Goal: Task Accomplishment & Management: Use online tool/utility

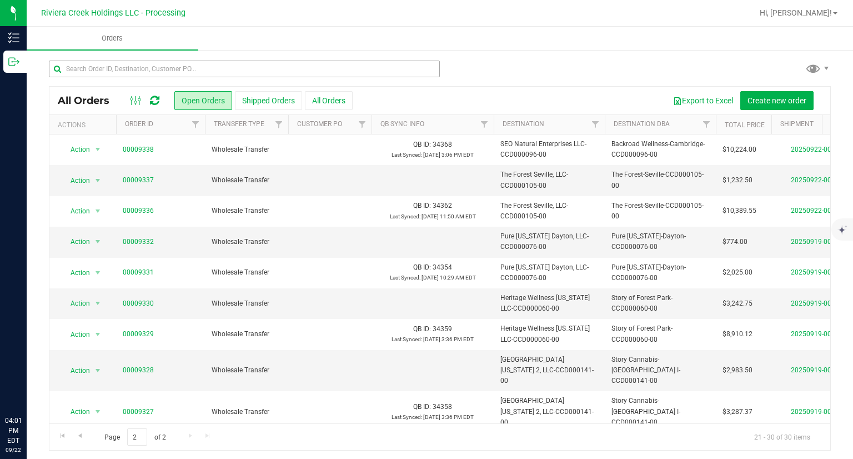
scroll to position [2, 0]
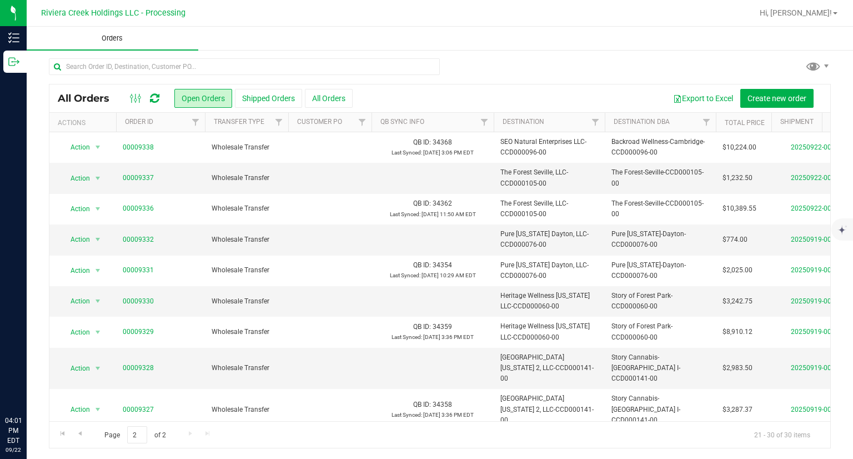
click at [29, 43] on uib-tab-heading "Orders" at bounding box center [113, 38] width 172 height 23
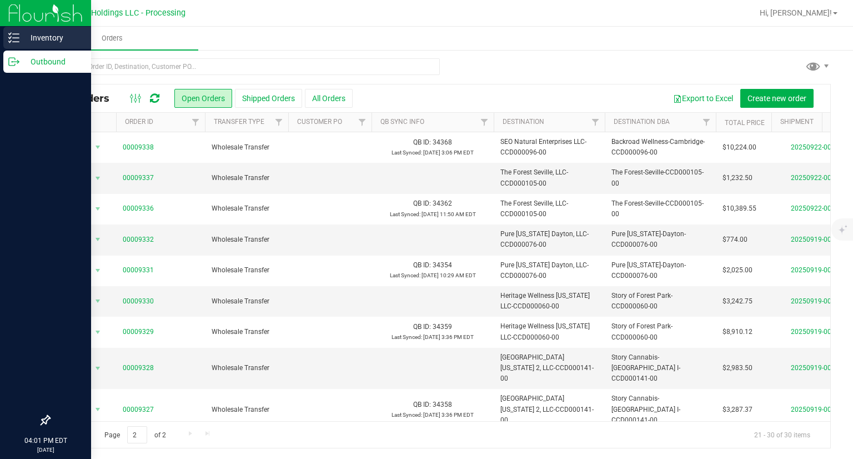
click at [15, 42] on line at bounding box center [16, 42] width 6 height 0
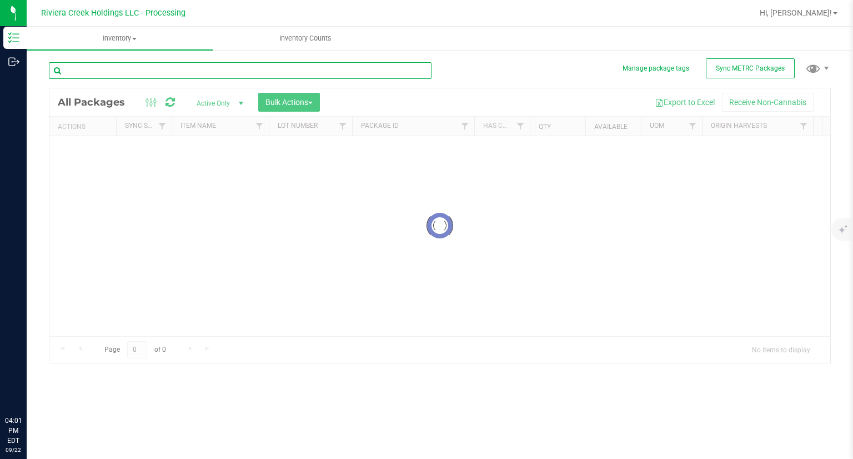
click at [163, 69] on input "text" at bounding box center [240, 70] width 383 height 17
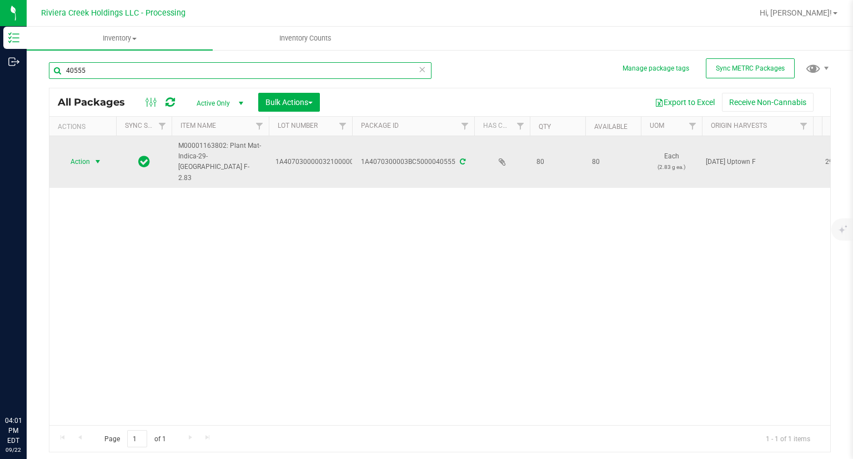
type input "40555"
click at [68, 154] on span "Action" at bounding box center [76, 162] width 30 height 16
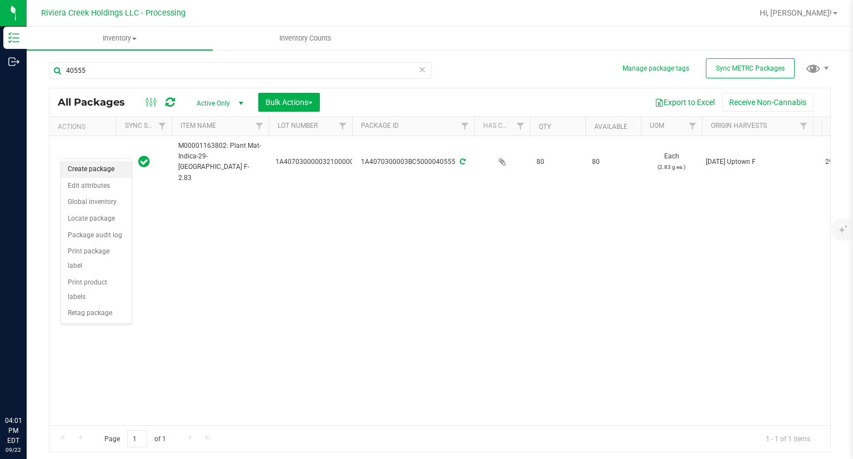
click at [88, 165] on li "Create package" at bounding box center [96, 169] width 71 height 17
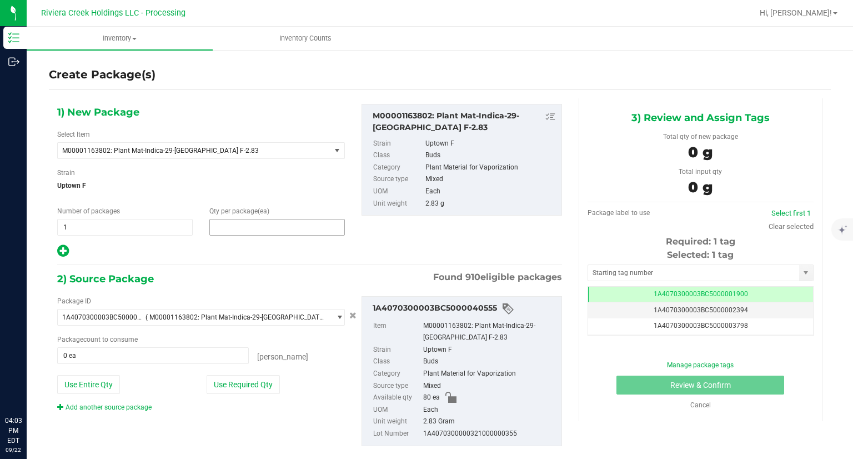
click at [277, 226] on span at bounding box center [277, 227] width 136 height 17
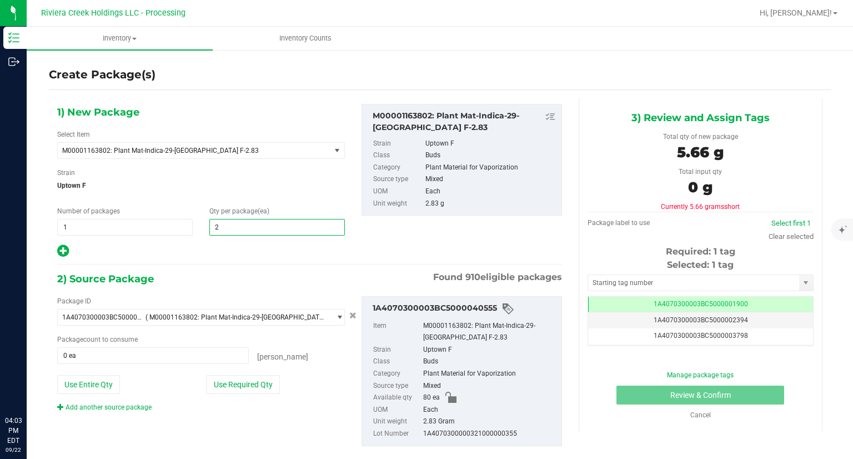
type input "20"
click at [254, 286] on div "2) Source Package Found 910 eligible packages" at bounding box center [309, 279] width 505 height 17
click at [247, 390] on button "Use Required Qty" at bounding box center [243, 384] width 73 height 19
type input "20 ea"
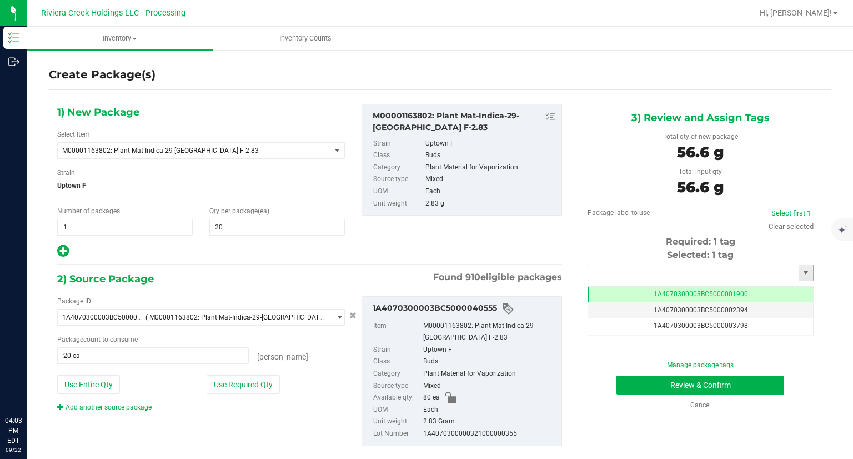
click at [633, 270] on input "text" at bounding box center [693, 273] width 211 height 16
click at [611, 285] on li "1A4070300003BC5000039403" at bounding box center [693, 291] width 223 height 17
type input "1A4070300003BC5000039403"
click at [618, 374] on div "Manage package tags Review & Confirm Cancel" at bounding box center [700, 385] width 209 height 50
click at [617, 382] on button "Review & Confirm" at bounding box center [701, 384] width 168 height 19
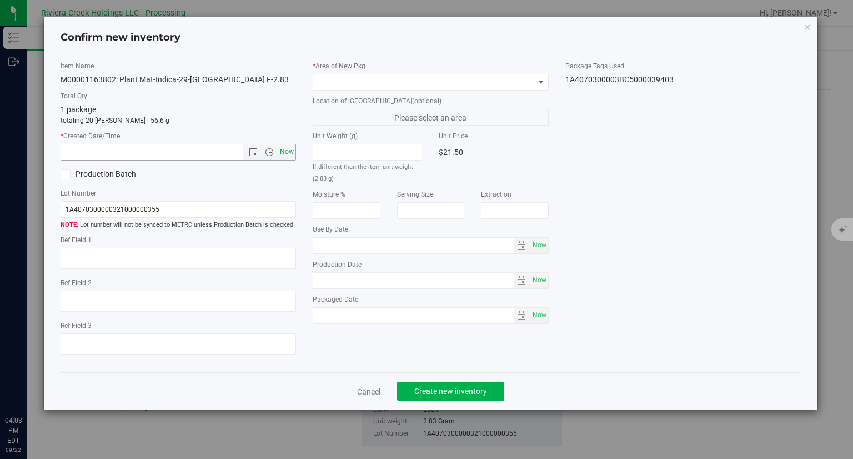
click at [292, 158] on span "Now" at bounding box center [287, 152] width 19 height 16
type input "[DATE] 4:03 PM"
click at [350, 81] on span at bounding box center [423, 82] width 221 height 16
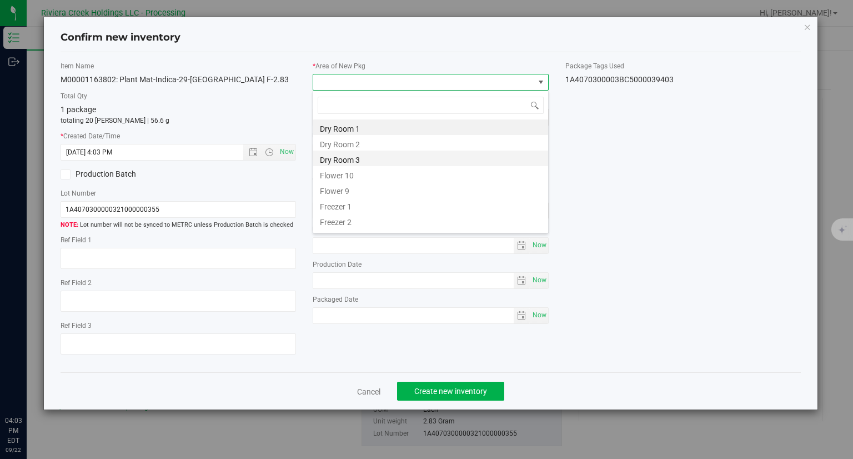
scroll to position [16, 236]
click at [345, 173] on li "Flower 10" at bounding box center [430, 174] width 235 height 16
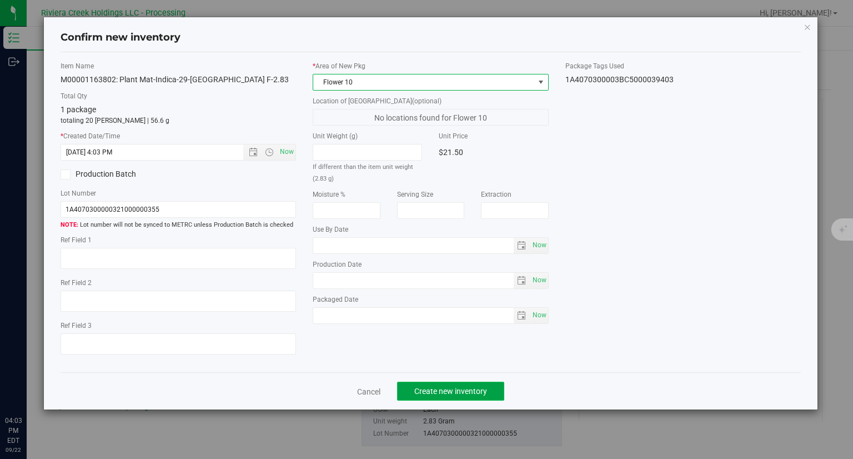
click at [451, 392] on span "Create new inventory" at bounding box center [450, 391] width 73 height 9
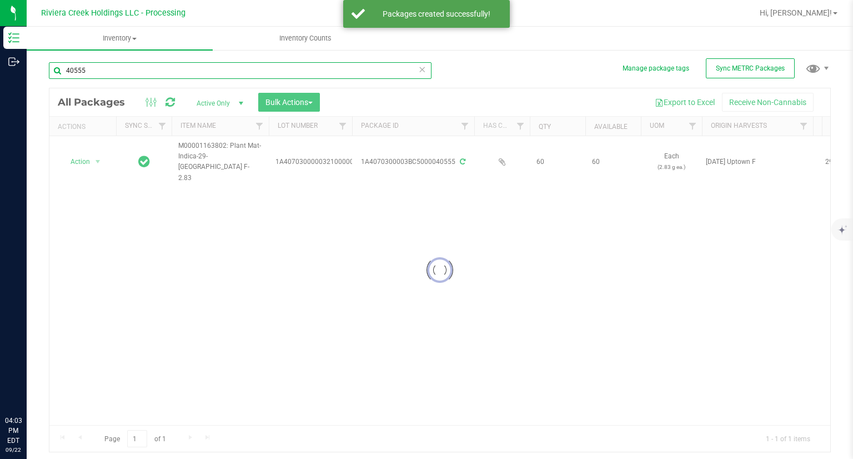
click at [117, 72] on input "40555" at bounding box center [240, 70] width 383 height 17
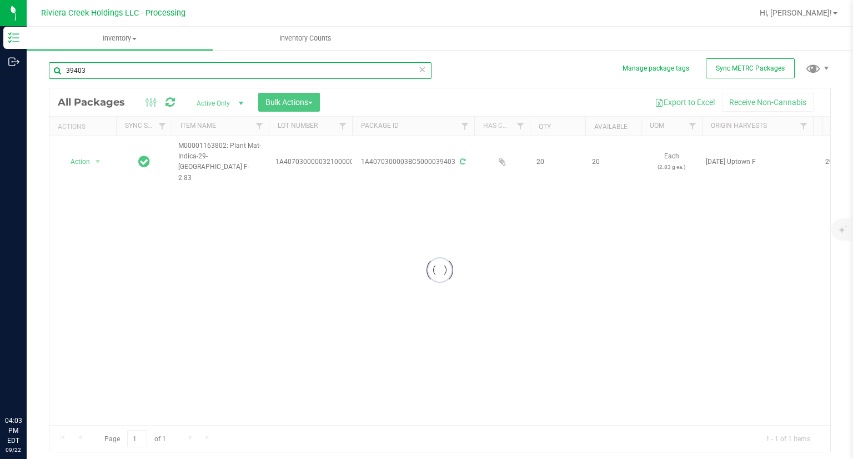
type input "39403"
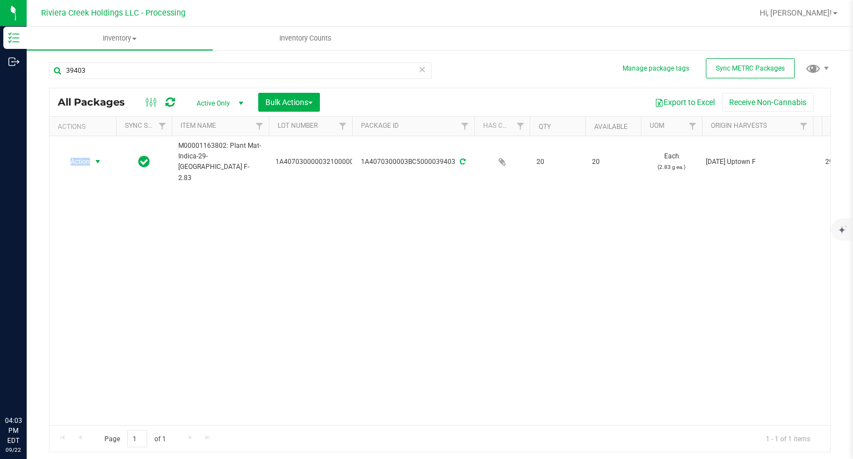
click at [75, 154] on span "Action" at bounding box center [76, 162] width 30 height 16
click at [79, 165] on li "Create package" at bounding box center [96, 169] width 71 height 17
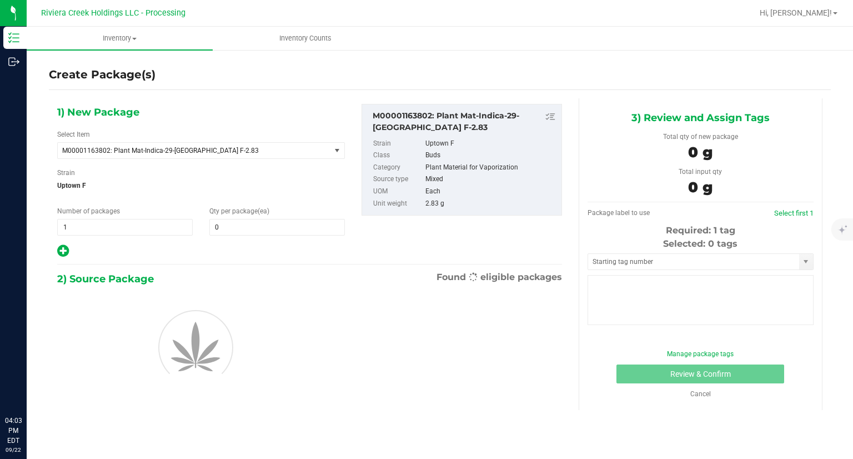
type input "0"
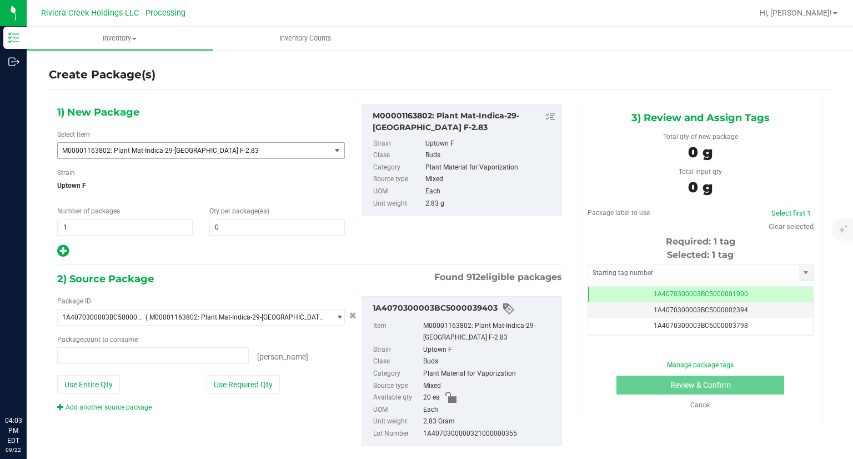
type input "0 ea"
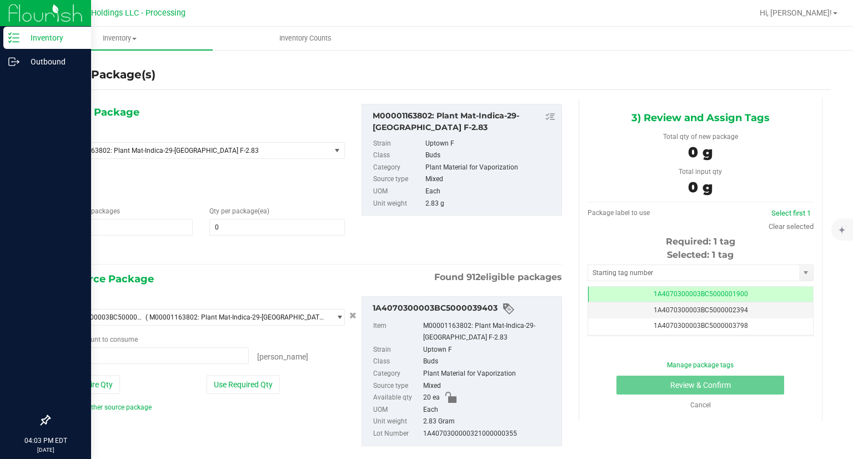
click at [20, 39] on p "Inventory" at bounding box center [52, 37] width 67 height 13
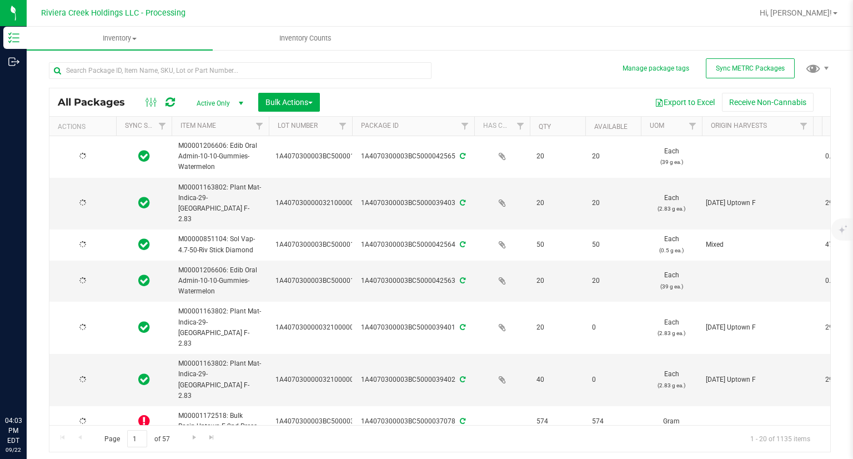
click at [105, 61] on div at bounding box center [244, 70] width 391 height 36
click at [98, 69] on input "text" at bounding box center [240, 70] width 383 height 17
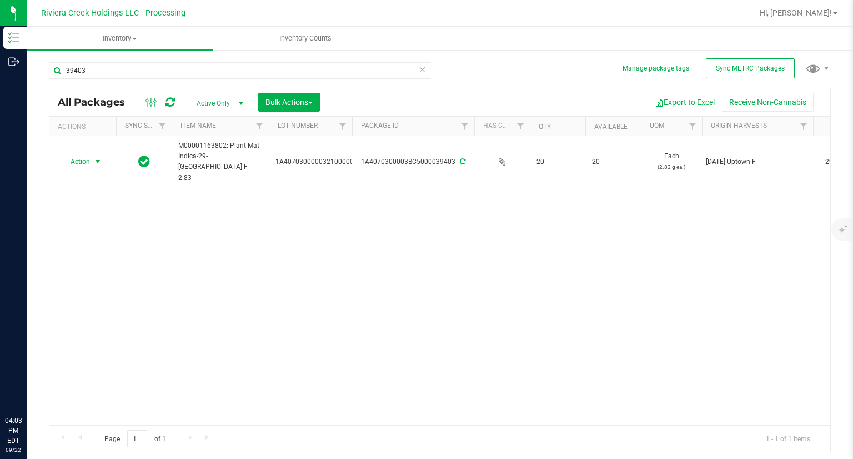
click at [80, 154] on span "Action" at bounding box center [76, 162] width 30 height 16
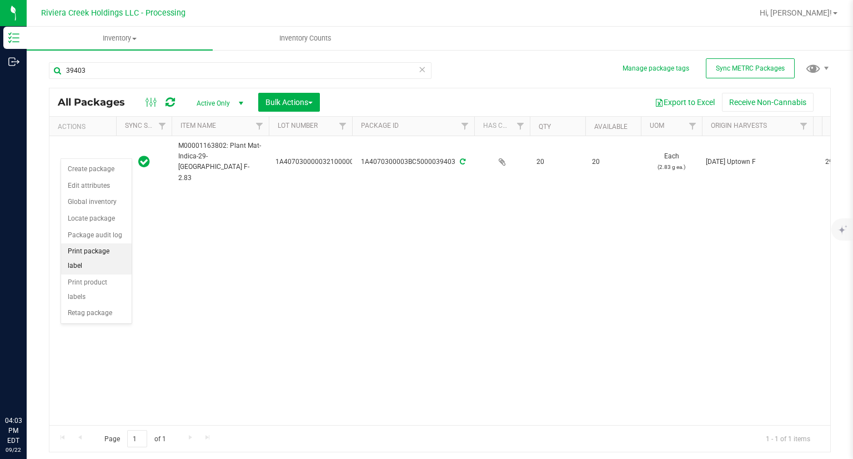
click at [118, 254] on li "Print package label" at bounding box center [96, 258] width 71 height 31
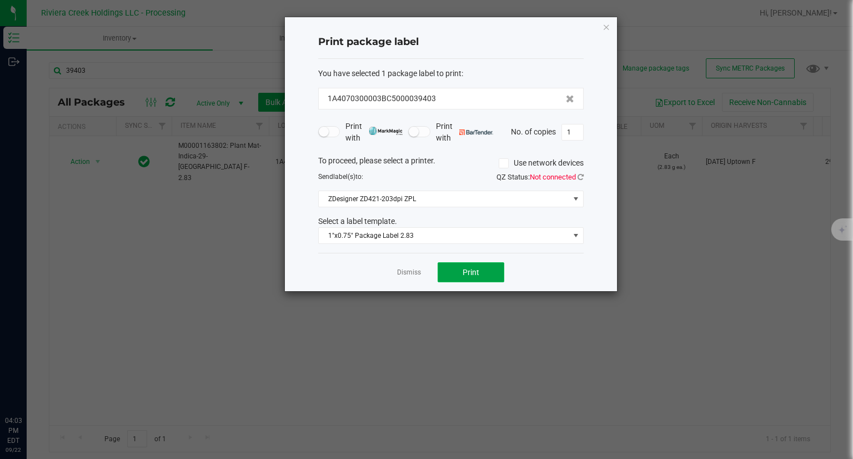
click at [493, 272] on button "Print" at bounding box center [471, 272] width 67 height 20
click at [609, 31] on icon "button" at bounding box center [607, 26] width 8 height 13
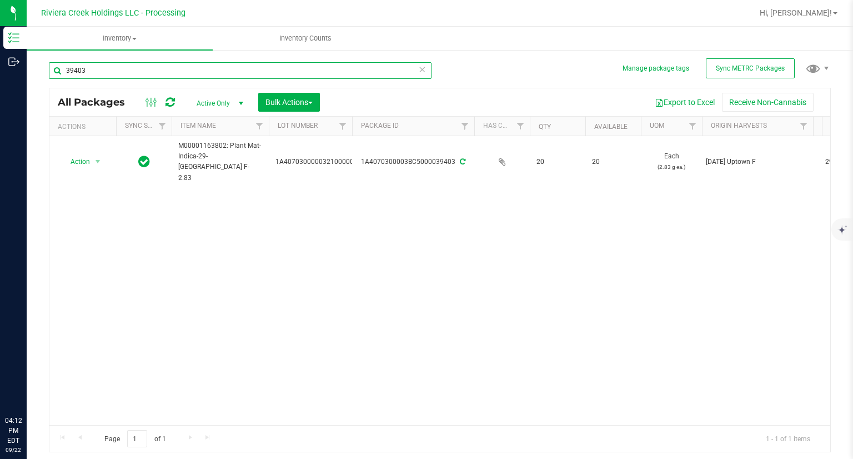
click at [126, 77] on input "39403" at bounding box center [240, 70] width 383 height 17
type input "40526"
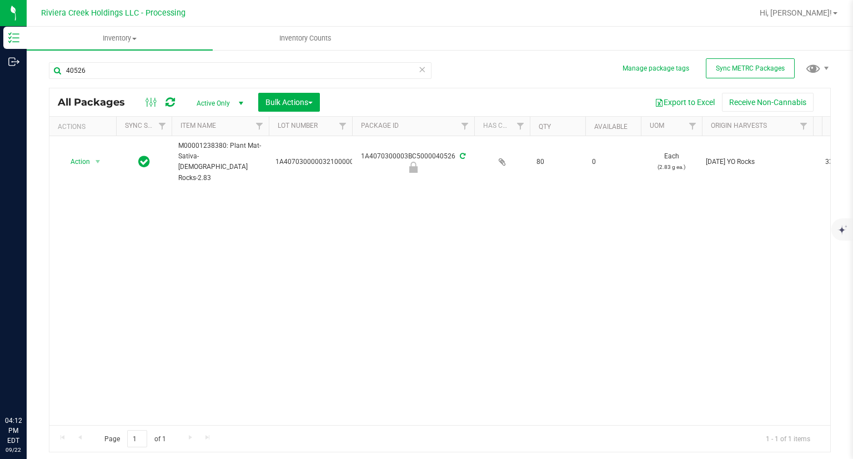
click at [173, 102] on icon at bounding box center [170, 102] width 9 height 11
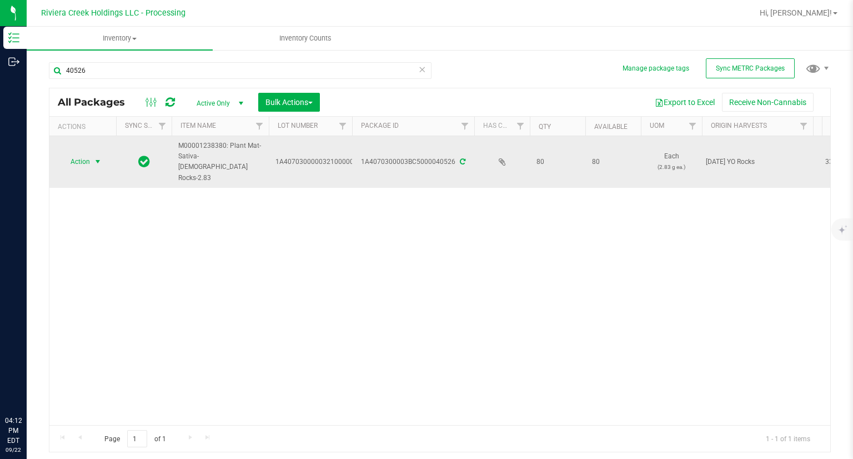
click at [83, 156] on span "Action" at bounding box center [76, 162] width 30 height 16
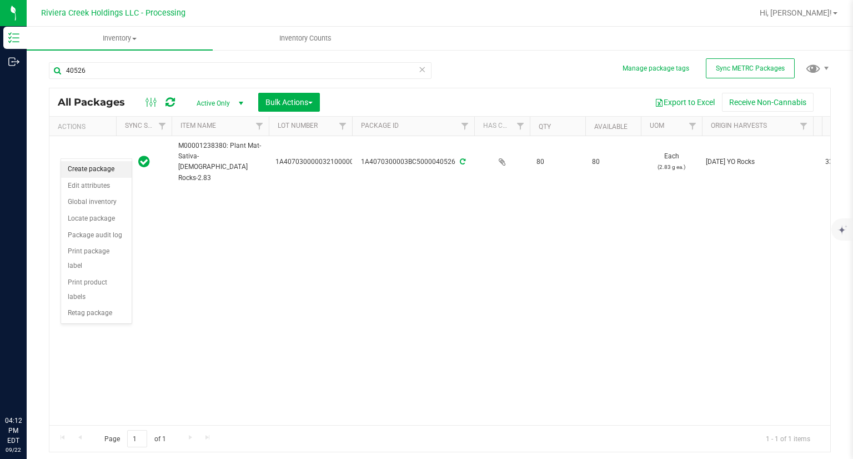
click at [86, 163] on li "Create package" at bounding box center [96, 169] width 71 height 17
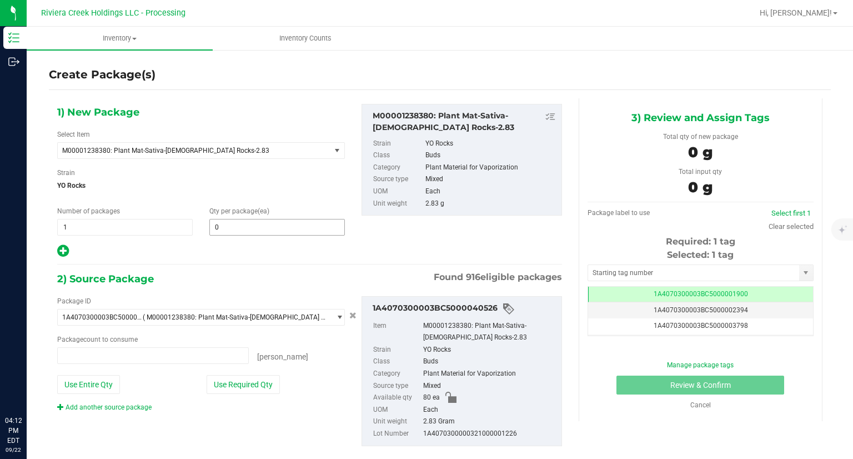
type input "0 ea"
click at [238, 221] on span at bounding box center [277, 227] width 136 height 17
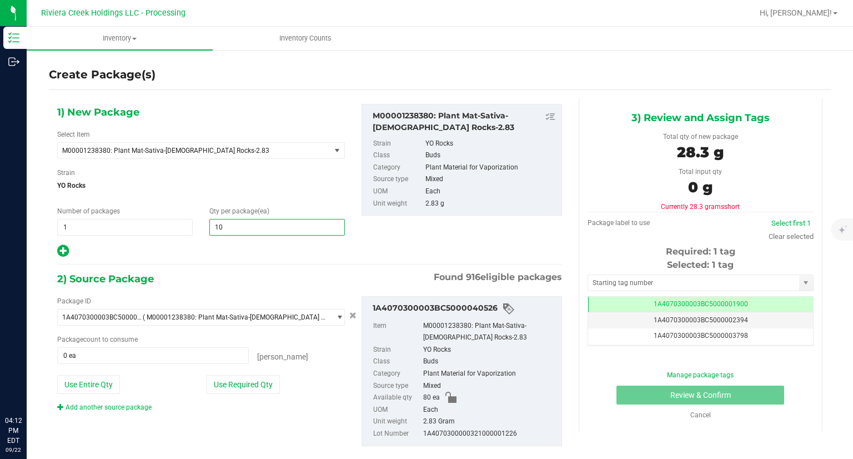
type input "100"
click at [211, 252] on div at bounding box center [201, 251] width 288 height 14
click at [255, 392] on button "Use Required Qty" at bounding box center [243, 384] width 73 height 19
type input "80 ea"
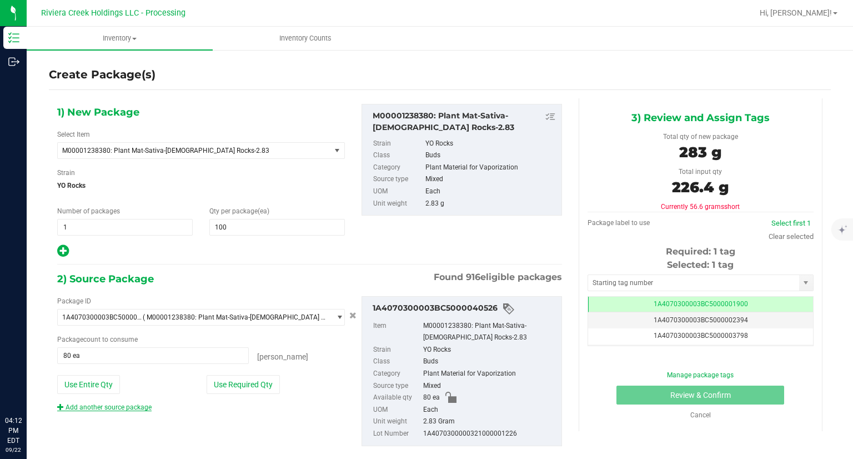
click at [73, 405] on link "Add another source package" at bounding box center [104, 407] width 94 height 8
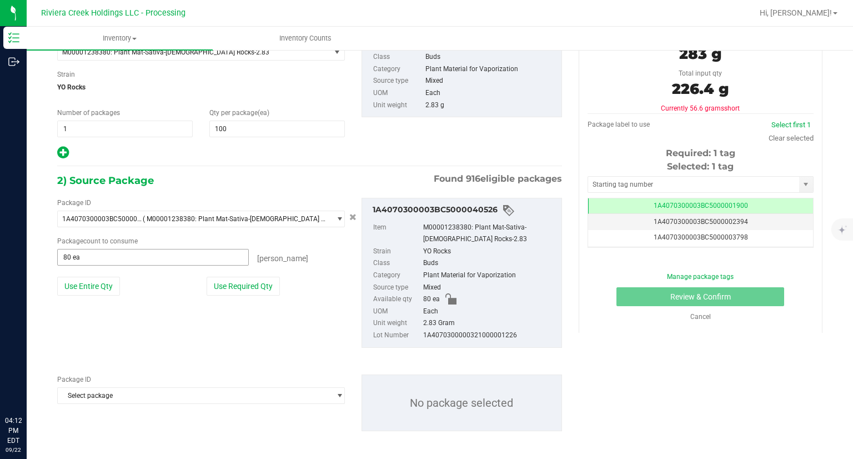
scroll to position [101, 0]
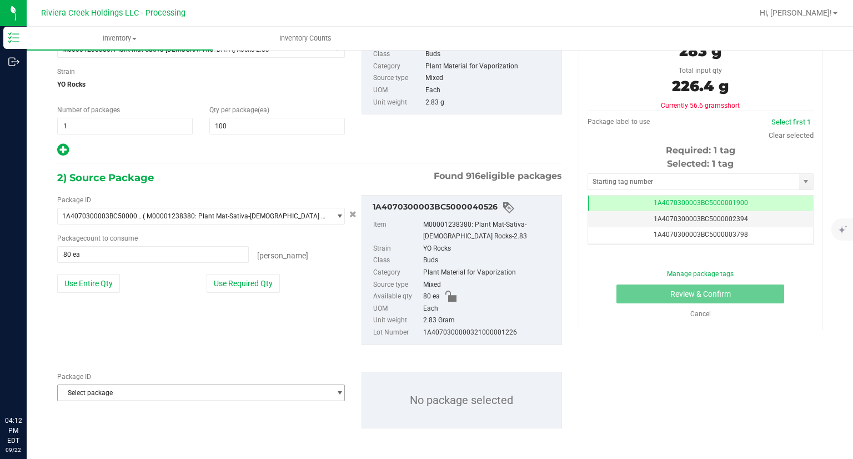
click at [111, 391] on span "Select package" at bounding box center [194, 393] width 273 height 16
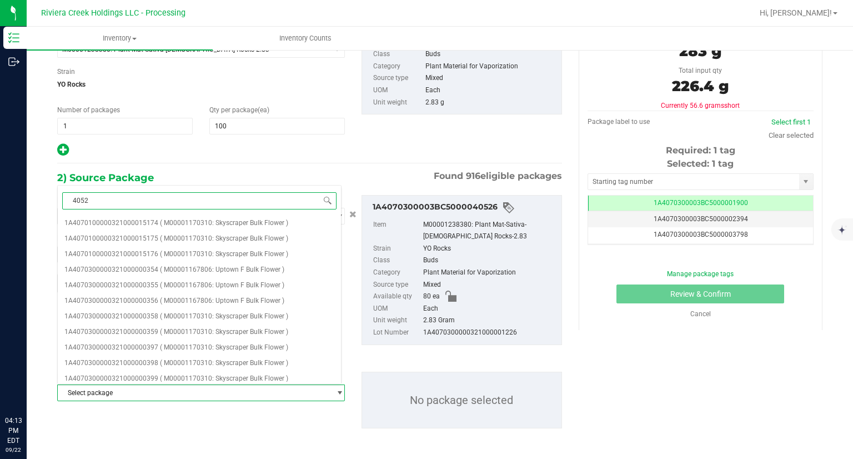
type input "40528"
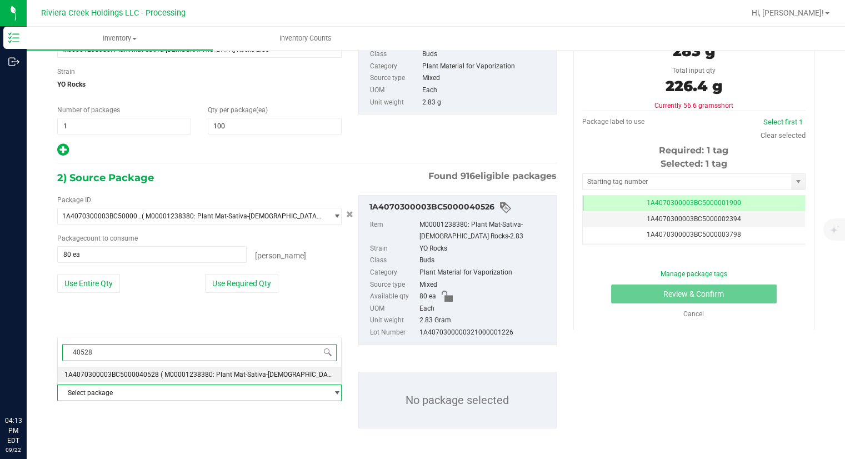
click at [120, 372] on span "1A4070300003BC5000040528" at bounding box center [111, 374] width 94 height 8
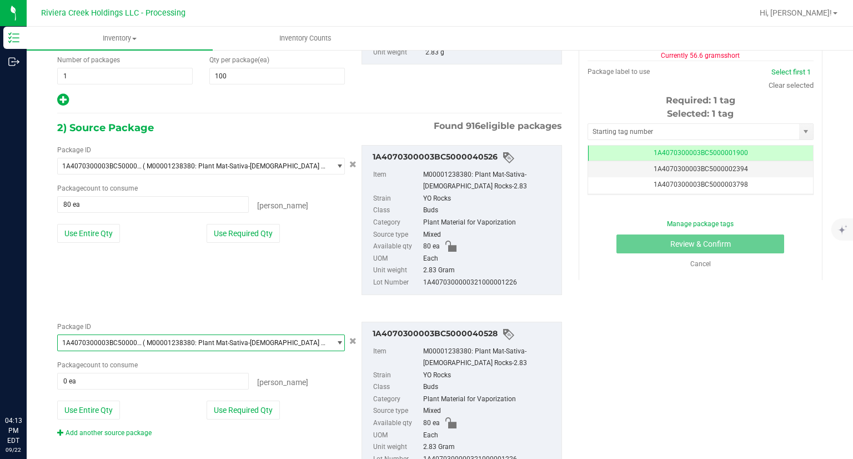
scroll to position [194, 0]
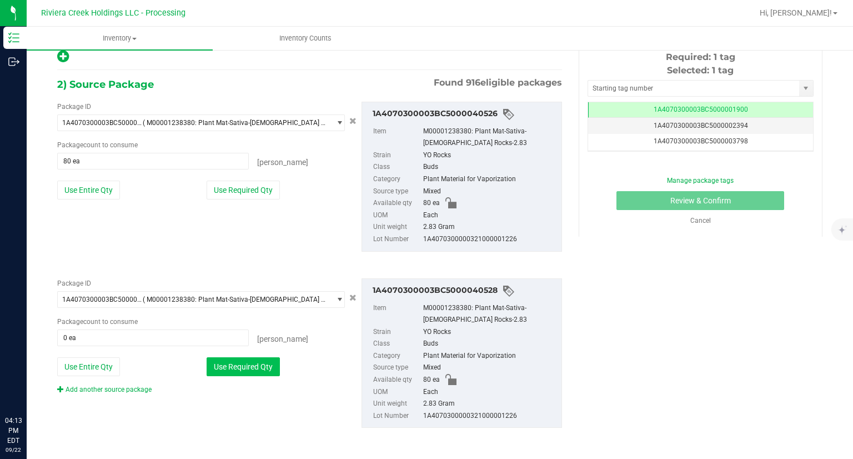
click at [238, 367] on button "Use Required Qty" at bounding box center [243, 366] width 73 height 19
type input "20 ea"
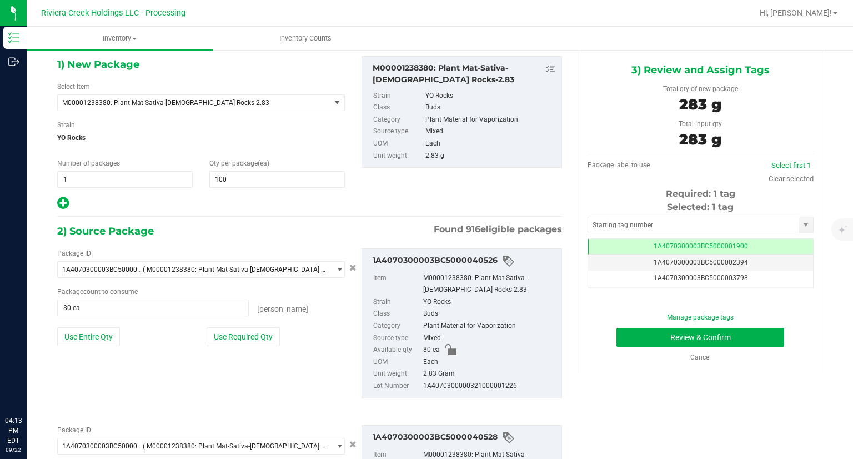
scroll to position [28, 0]
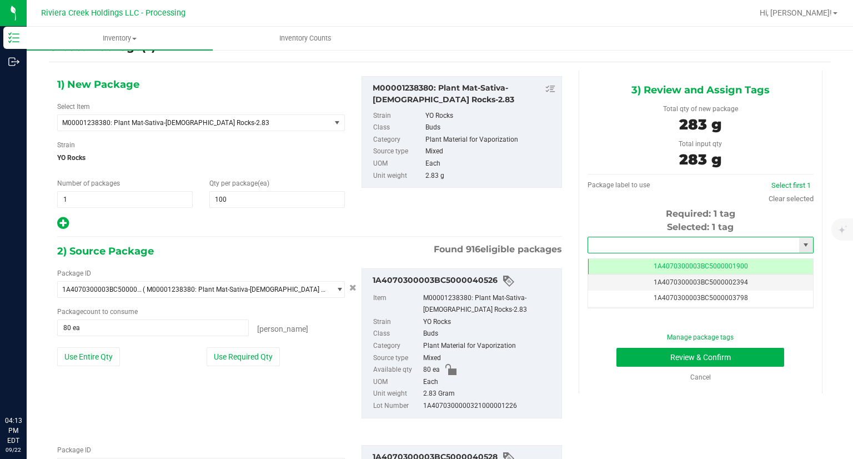
click at [600, 247] on input "text" at bounding box center [693, 245] width 211 height 16
click at [593, 256] on li "1A4070300003BC5000039404" at bounding box center [693, 263] width 223 height 17
type input "1A4070300003BC5000039404"
click at [637, 358] on button "Review & Confirm" at bounding box center [701, 357] width 168 height 19
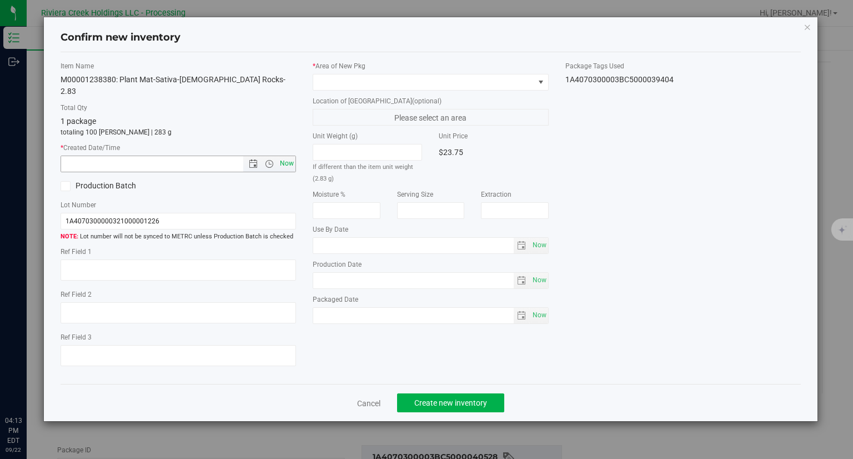
click at [289, 156] on span "Now" at bounding box center [287, 164] width 19 height 16
type input "[DATE] 4:13 PM"
click at [337, 77] on span at bounding box center [423, 82] width 221 height 16
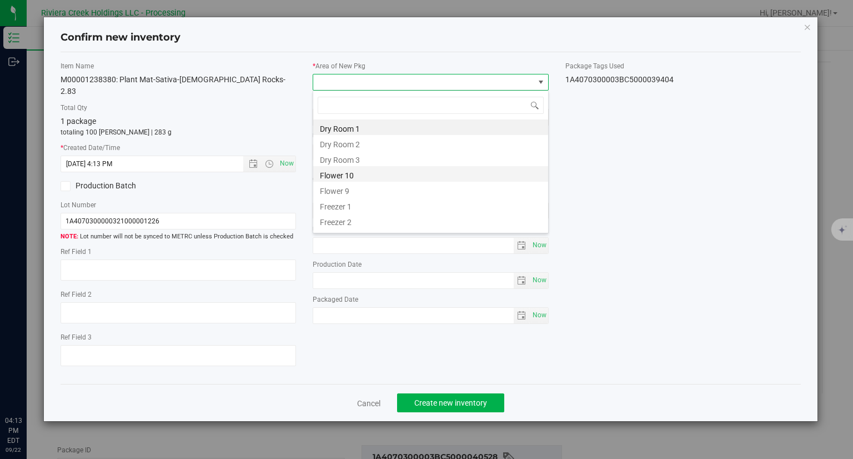
click at [363, 169] on li "Flower 10" at bounding box center [430, 174] width 235 height 16
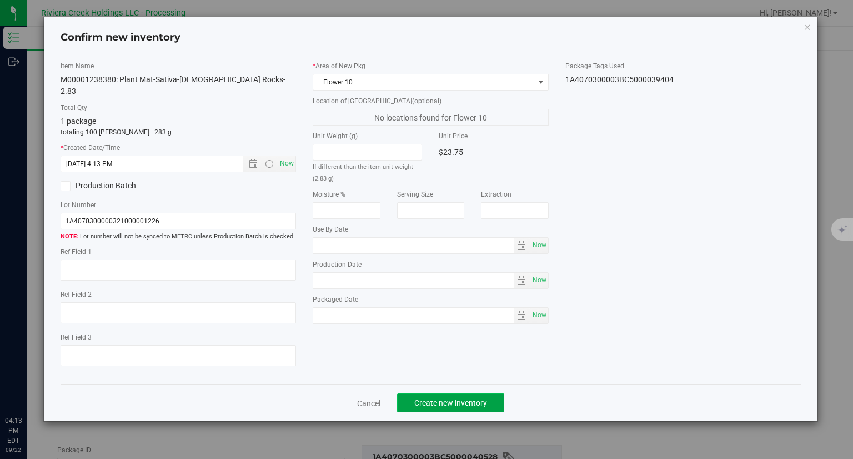
click at [478, 393] on button "Create new inventory" at bounding box center [450, 402] width 107 height 19
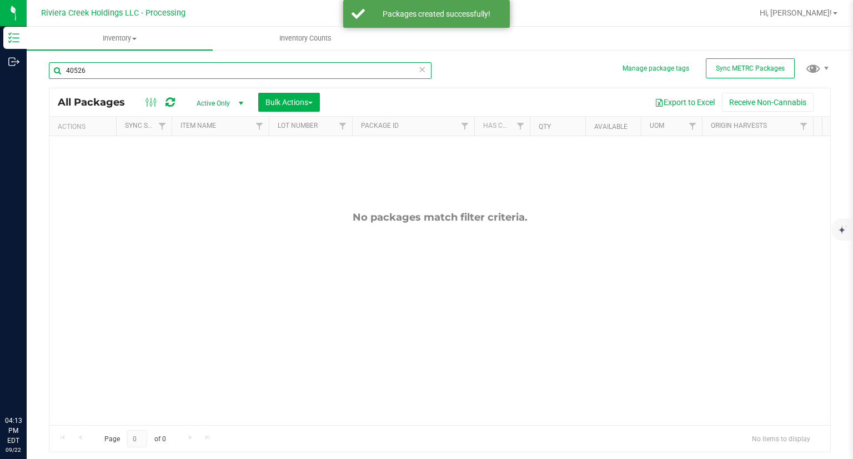
click at [140, 69] on input "40526" at bounding box center [240, 70] width 383 height 17
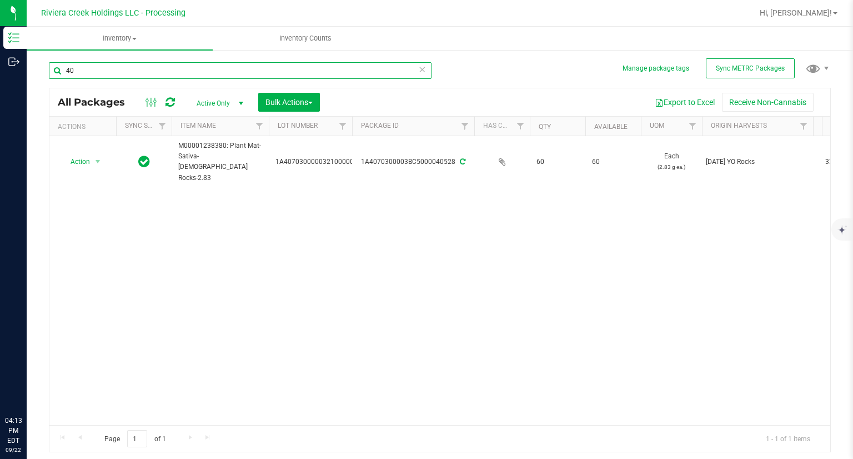
type input "4"
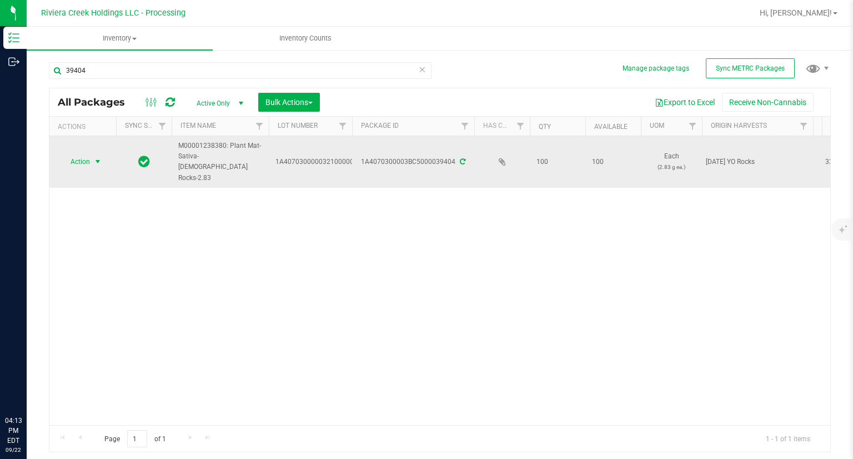
click at [72, 154] on span "Action" at bounding box center [76, 162] width 30 height 16
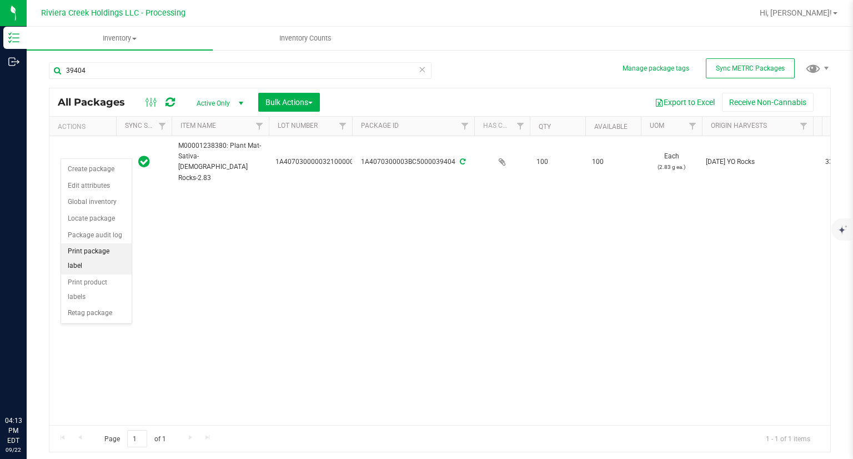
click at [112, 252] on li "Print package label" at bounding box center [96, 258] width 71 height 31
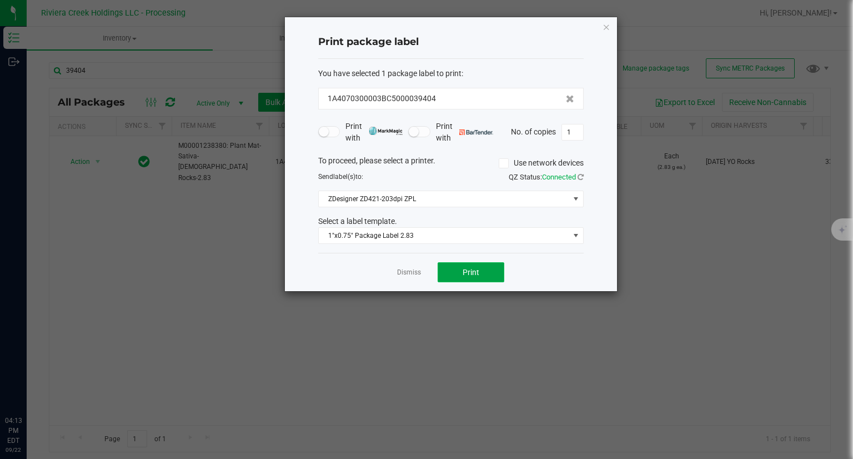
click at [450, 265] on button "Print" at bounding box center [471, 272] width 67 height 20
click at [611, 24] on div "Print package label You have selected 1 package label to print : 1A4070300003BC…" at bounding box center [451, 154] width 332 height 274
click at [605, 29] on icon "button" at bounding box center [607, 26] width 8 height 13
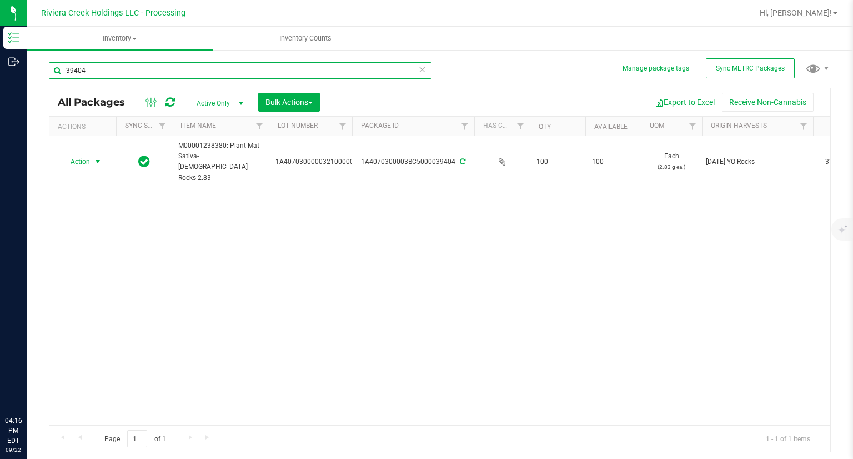
click at [77, 69] on input "39404" at bounding box center [240, 70] width 383 height 17
click at [77, 70] on input "39404" at bounding box center [240, 70] width 383 height 17
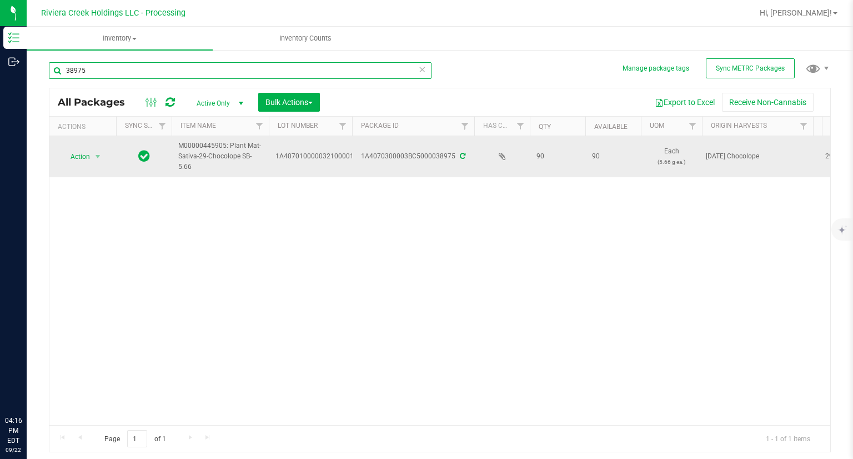
type input "38975"
click at [81, 156] on span "Action" at bounding box center [76, 157] width 30 height 16
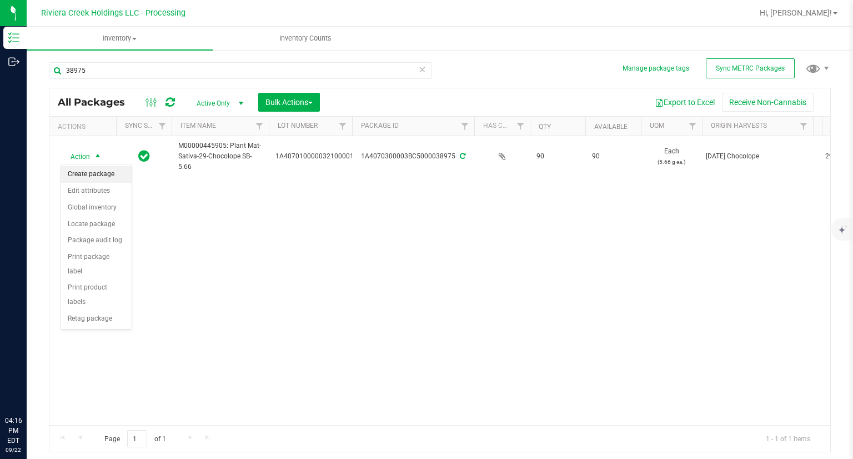
click at [93, 169] on li "Create package" at bounding box center [96, 174] width 71 height 17
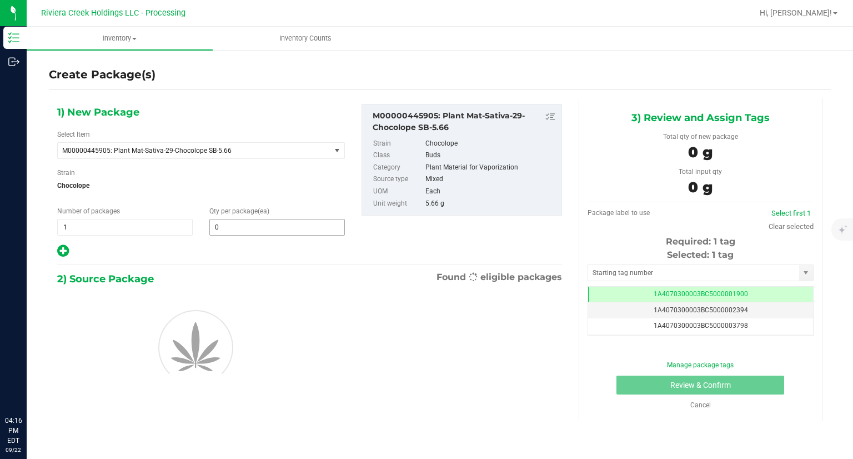
click at [231, 229] on input "0" at bounding box center [277, 227] width 134 height 16
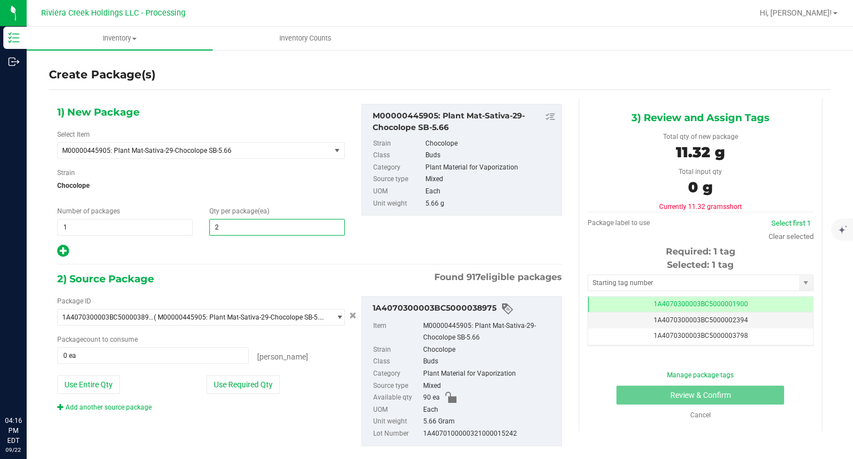
type input "20"
click at [243, 385] on button "Use Required Qty" at bounding box center [243, 384] width 73 height 19
type input "20 ea"
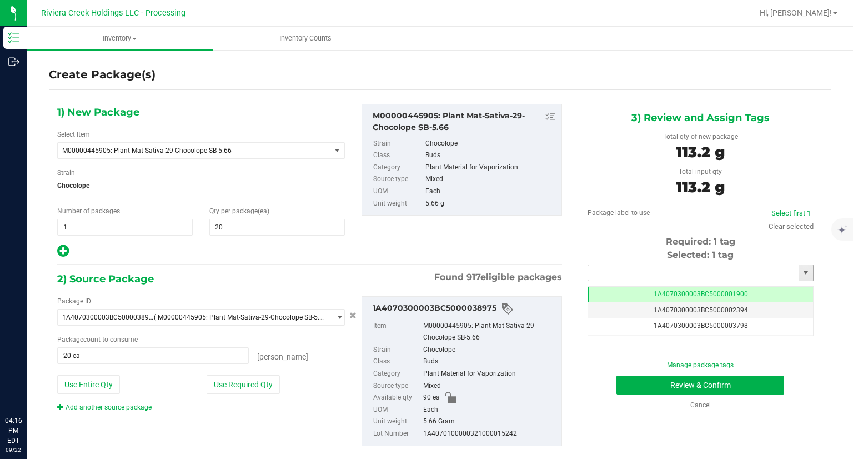
click at [625, 269] on input "text" at bounding box center [693, 273] width 211 height 16
click at [624, 284] on li "1A4070300003BC5000039405" at bounding box center [693, 291] width 223 height 17
type input "1A4070300003BC5000039405"
click at [624, 378] on button "Review & Confirm" at bounding box center [701, 384] width 168 height 19
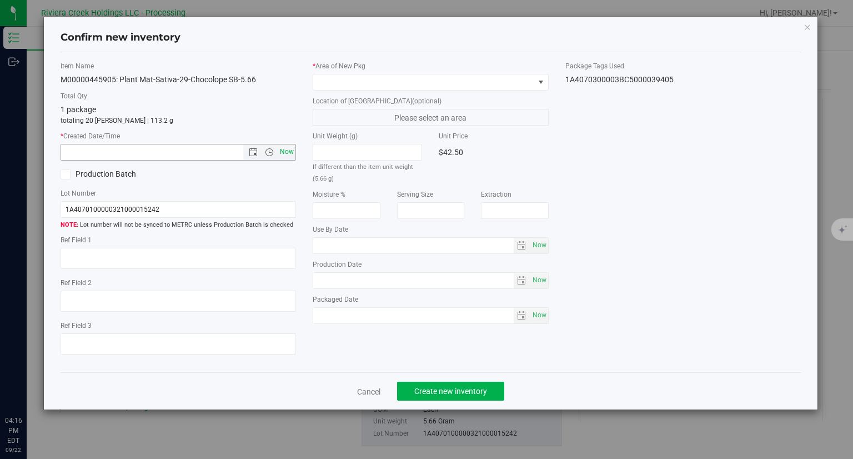
click at [291, 153] on span "Now" at bounding box center [287, 152] width 19 height 16
type input "[DATE] 4:16 PM"
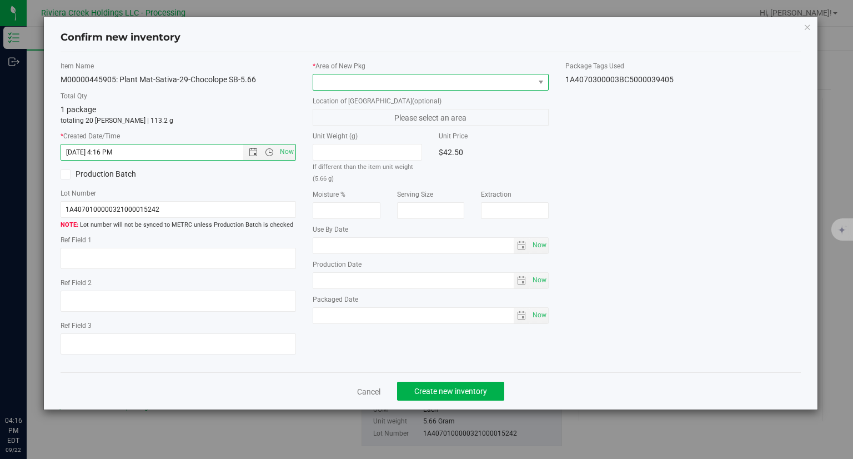
click at [359, 81] on span at bounding box center [423, 82] width 221 height 16
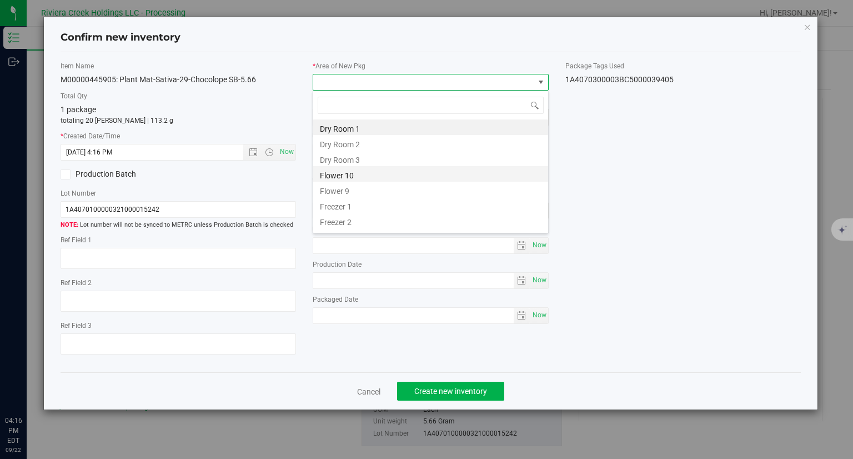
click at [380, 174] on li "Flower 10" at bounding box center [430, 174] width 235 height 16
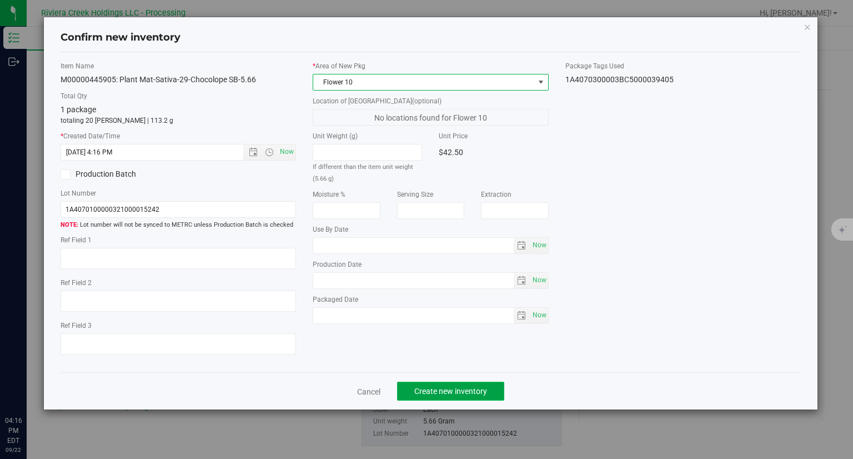
click at [477, 389] on span "Create new inventory" at bounding box center [450, 391] width 73 height 9
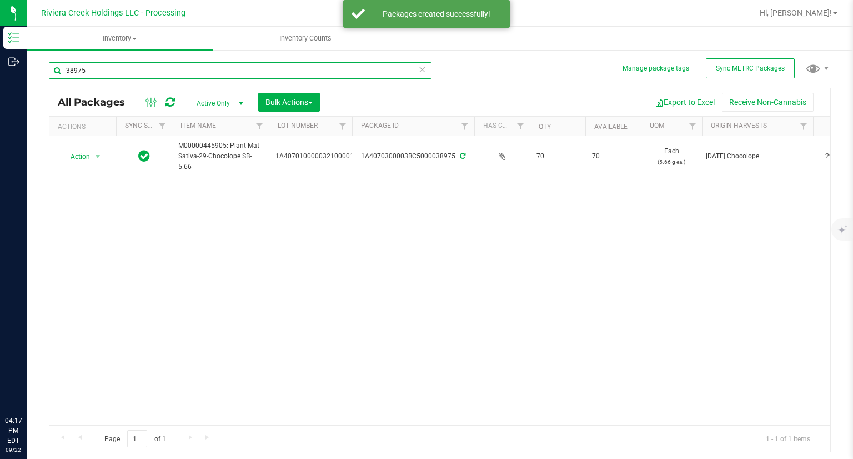
click at [162, 74] on input "38975" at bounding box center [240, 70] width 383 height 17
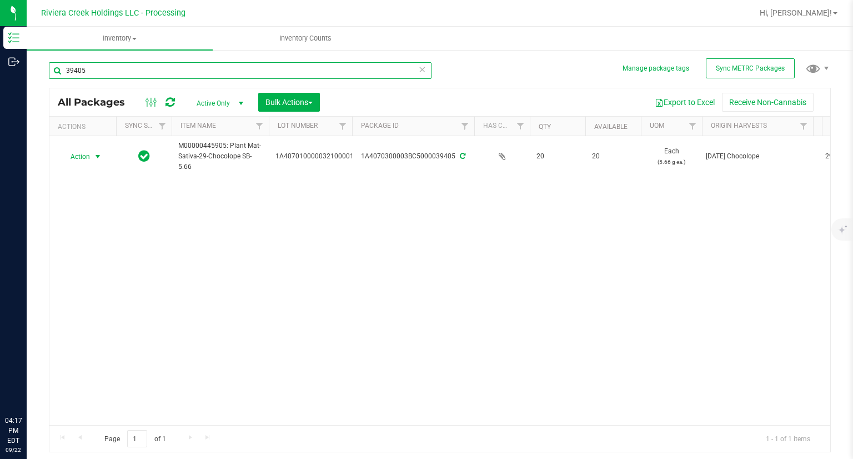
type input "39405"
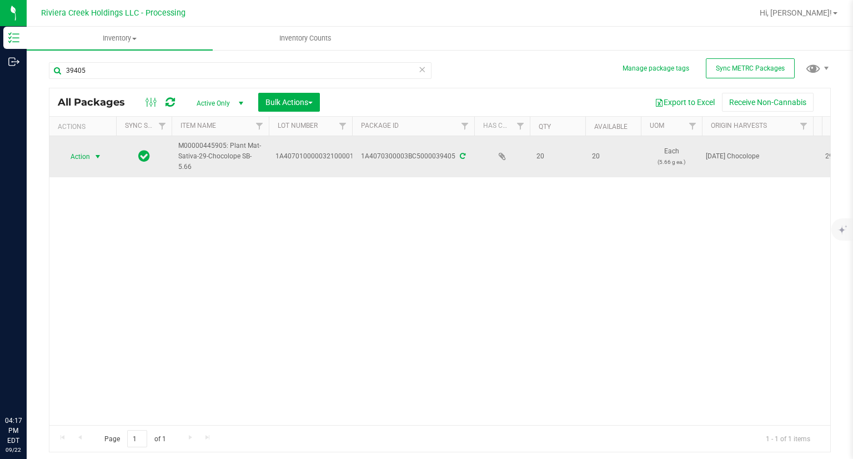
click at [81, 155] on span "Action" at bounding box center [76, 157] width 30 height 16
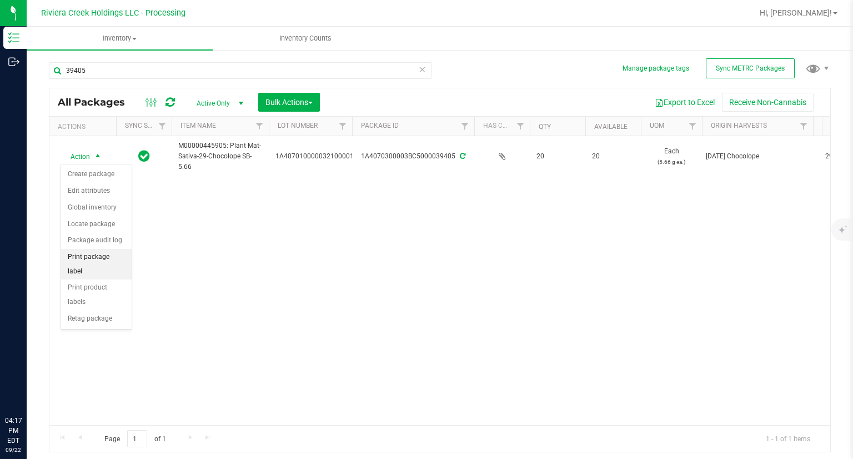
click at [119, 253] on li "Print package label" at bounding box center [96, 264] width 71 height 31
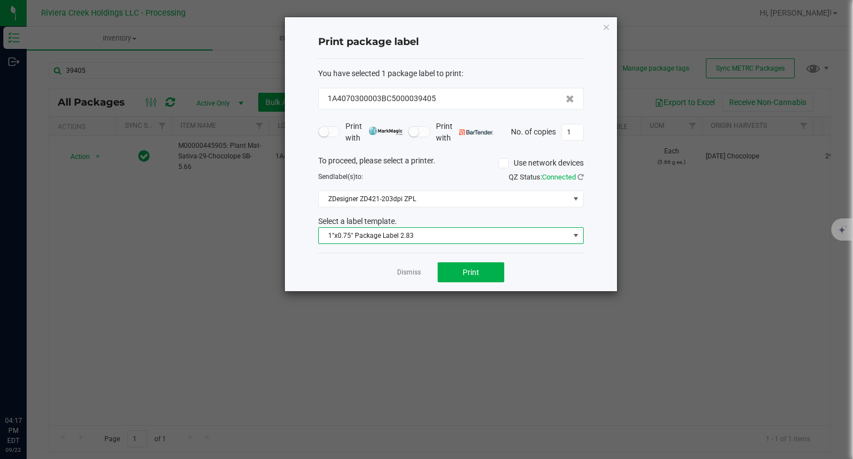
click at [475, 241] on span "1"x0.75" Package Label 2.83" at bounding box center [444, 236] width 251 height 16
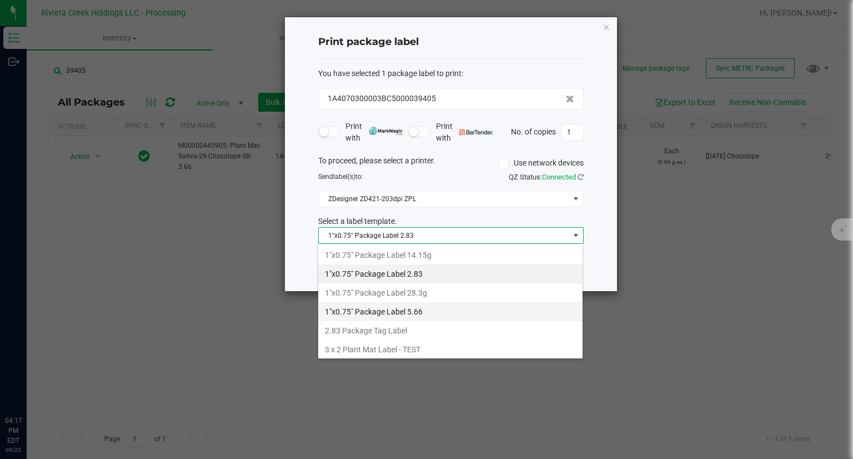
click at [429, 306] on li "1"x0.75" Package Label 5.66" at bounding box center [450, 311] width 264 height 19
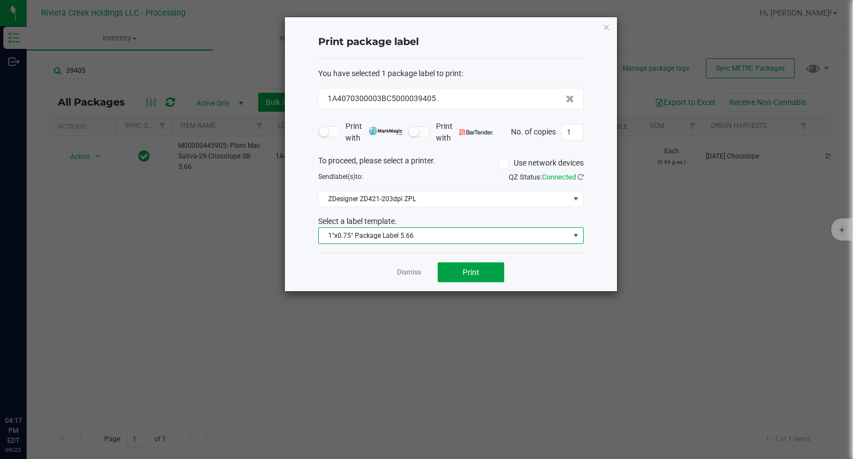
click at [491, 272] on button "Print" at bounding box center [471, 272] width 67 height 20
